Goal: Task Accomplishment & Management: Manage account settings

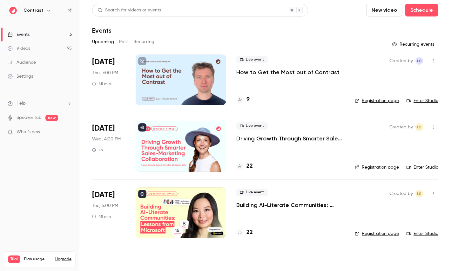
click at [275, 141] on p "Driving Growth Through Smarter Sales-Marketing Collaboration" at bounding box center [290, 139] width 108 height 8
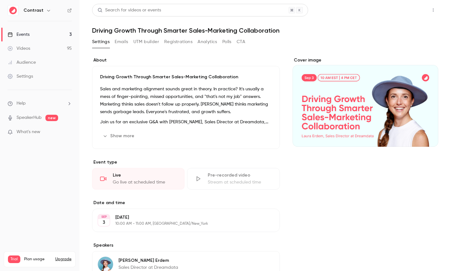
click at [406, 7] on button "Share" at bounding box center [410, 10] width 25 height 13
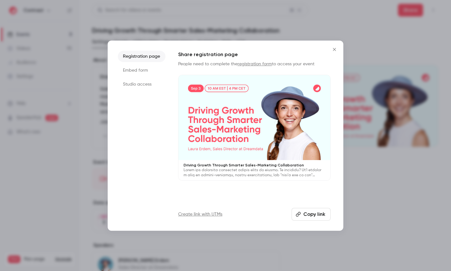
click at [137, 80] on li "Studio access" at bounding box center [142, 84] width 48 height 11
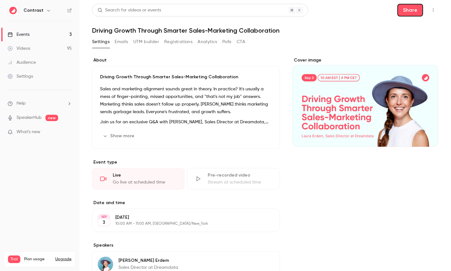
click at [407, 10] on button "Share" at bounding box center [410, 10] width 26 height 13
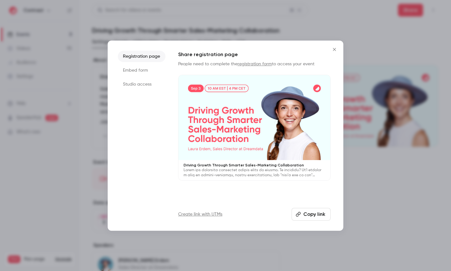
click at [143, 78] on ul "Registration page Embed form Studio access" at bounding box center [142, 136] width 48 height 170
click at [140, 83] on li "Studio access" at bounding box center [142, 84] width 48 height 11
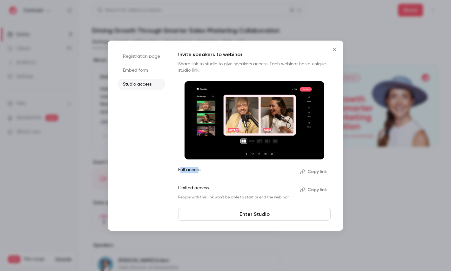
drag, startPoint x: 180, startPoint y: 173, endPoint x: 203, endPoint y: 173, distance: 22.8
click at [203, 173] on p "Full access" at bounding box center [236, 172] width 116 height 10
drag, startPoint x: 182, startPoint y: 189, endPoint x: 214, endPoint y: 188, distance: 32.1
click at [214, 188] on p "Limited access" at bounding box center [236, 190] width 116 height 10
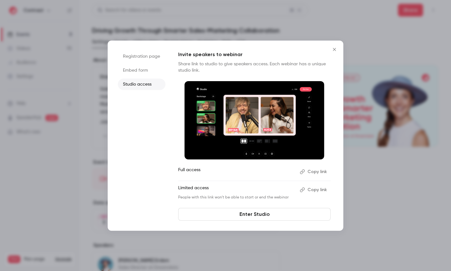
click at [246, 237] on div at bounding box center [225, 135] width 451 height 271
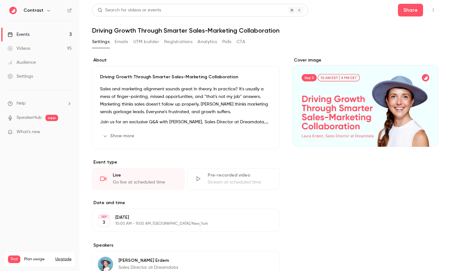
click at [57, 34] on link "Events 3" at bounding box center [39, 35] width 79 height 14
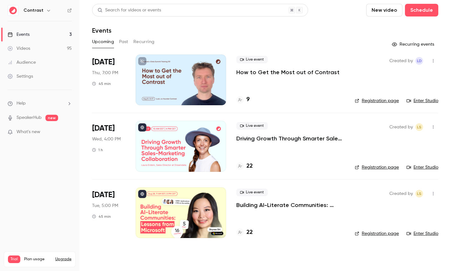
click at [31, 79] on div "Settings" at bounding box center [20, 76] width 25 height 6
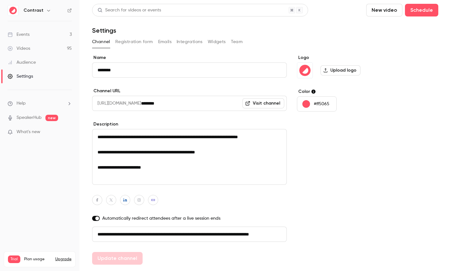
scroll to position [0, 36]
click at [165, 40] on button "Emails" at bounding box center [164, 42] width 13 height 10
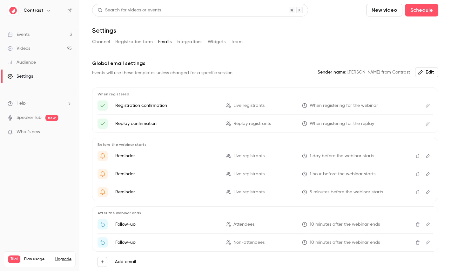
scroll to position [28, 0]
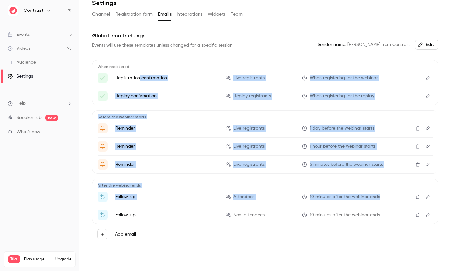
drag, startPoint x: 138, startPoint y: 80, endPoint x: 253, endPoint y: 207, distance: 170.5
click at [253, 207] on div "When registered Registration confirmation Live registrants When registering for…" at bounding box center [265, 152] width 346 height 185
click at [148, 190] on div "After the webinar ends Follow-up Attendees 10 minutes after the webinar ends Fo…" at bounding box center [265, 201] width 346 height 45
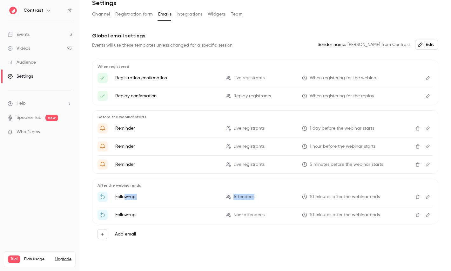
drag, startPoint x: 124, startPoint y: 196, endPoint x: 262, endPoint y: 196, distance: 137.7
click at [262, 196] on li "Follow-up Attendees 10 minutes after the webinar ends" at bounding box center [264, 197] width 335 height 10
drag, startPoint x: 122, startPoint y: 214, endPoint x: 251, endPoint y: 214, distance: 128.5
click at [251, 214] on li "Follow-up Non-attendees 10 minutes after the webinar ends" at bounding box center [264, 215] width 335 height 10
drag, startPoint x: 123, startPoint y: 196, endPoint x: 244, endPoint y: 195, distance: 120.9
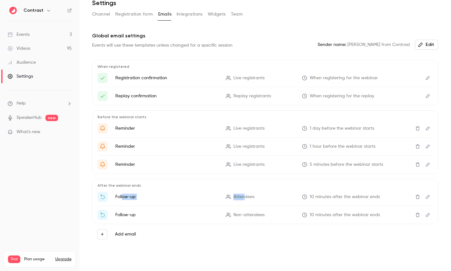
click at [244, 195] on li "Follow-up Attendees 10 minutes after the webinar ends" at bounding box center [264, 197] width 335 height 10
click at [244, 195] on span "Attendees" at bounding box center [243, 197] width 21 height 7
click at [428, 201] on button "Edit" at bounding box center [427, 197] width 10 height 10
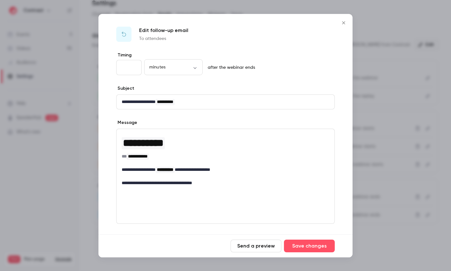
scroll to position [47, 0]
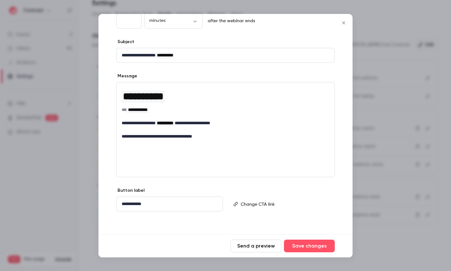
click at [249, 204] on p "editor" at bounding box center [284, 204] width 88 height 7
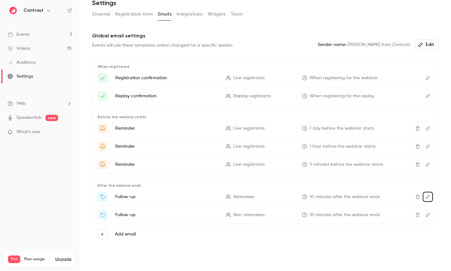
click at [428, 195] on icon "Edit" at bounding box center [427, 197] width 4 height 4
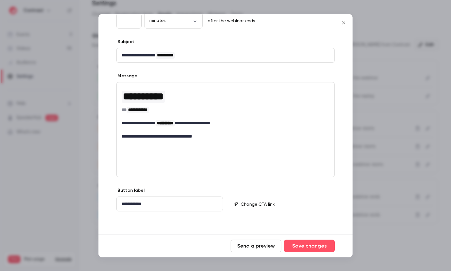
click at [245, 124] on p "**********" at bounding box center [225, 123] width 207 height 7
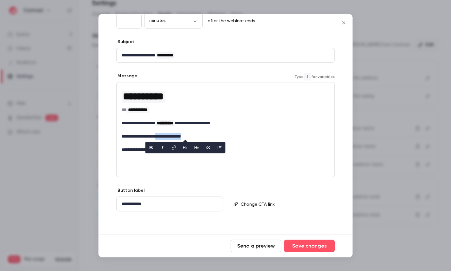
click at [173, 146] on icon "link" at bounding box center [173, 147] width 5 height 4
type input "**********"
click at [213, 137] on p "**********" at bounding box center [225, 136] width 207 height 7
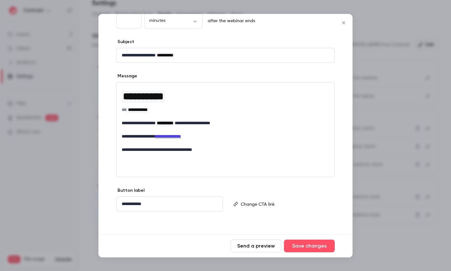
click at [367, 65] on div at bounding box center [225, 135] width 451 height 271
